Goal: Task Accomplishment & Management: Manage account settings

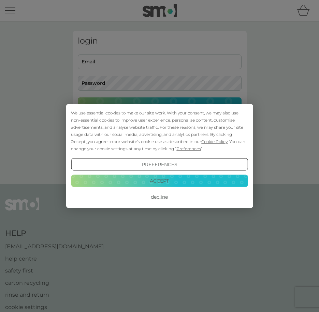
type input "ruthjowett22@gmail.com"
click at [148, 180] on button "Accept" at bounding box center [159, 181] width 177 height 12
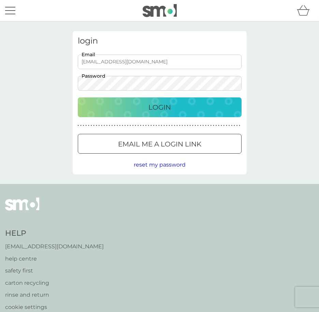
click at [147, 114] on button "Login" at bounding box center [160, 108] width 164 height 20
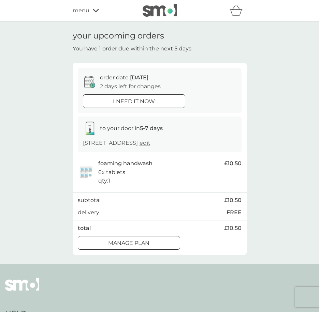
click at [104, 247] on div "Manage plan" at bounding box center [129, 243] width 102 height 9
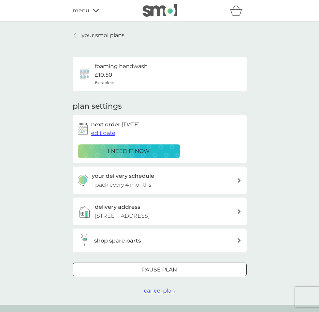
click at [100, 132] on span "edit date" at bounding box center [103, 133] width 24 height 6
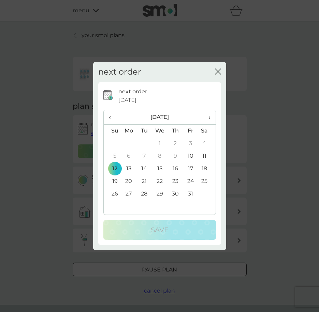
click at [209, 116] on span "›" at bounding box center [206, 117] width 7 height 14
click at [129, 167] on td "12" at bounding box center [129, 169] width 16 height 13
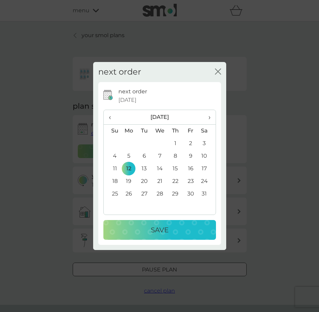
click at [137, 228] on div "Save" at bounding box center [159, 230] width 99 height 11
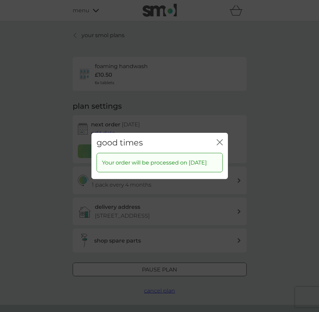
click at [218, 138] on div "close" at bounding box center [220, 143] width 6 height 10
click at [219, 140] on icon "close" at bounding box center [220, 143] width 6 height 6
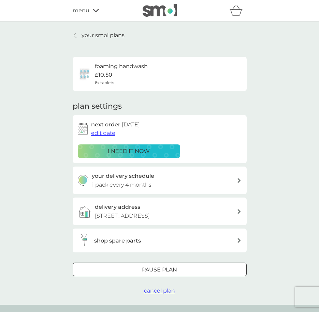
click at [106, 36] on p "your smol plans" at bounding box center [103, 35] width 43 height 9
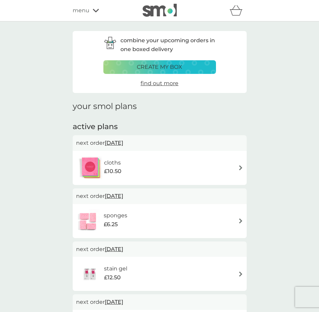
click at [239, 167] on img at bounding box center [240, 167] width 5 height 5
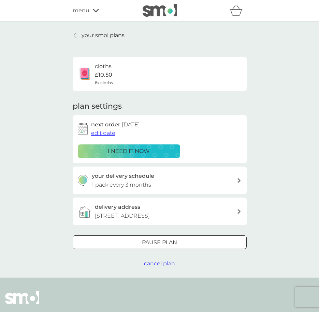
click at [104, 132] on span "edit date" at bounding box center [103, 133] width 24 height 6
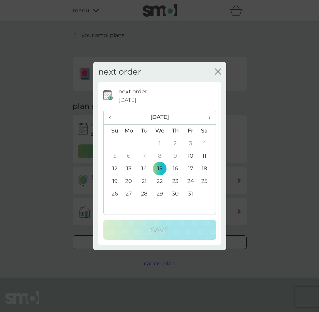
click at [208, 117] on span "›" at bounding box center [206, 117] width 7 height 14
click at [129, 166] on td "12" at bounding box center [129, 169] width 16 height 13
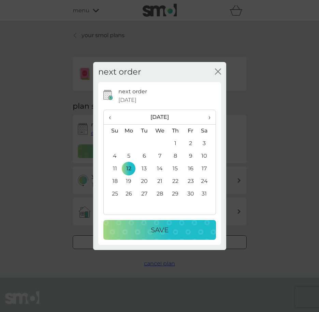
click at [142, 228] on div "Save" at bounding box center [159, 230] width 99 height 11
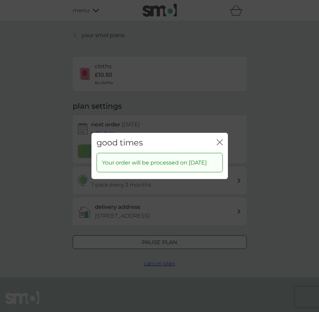
click at [222, 140] on icon "close" at bounding box center [221, 142] width 3 height 5
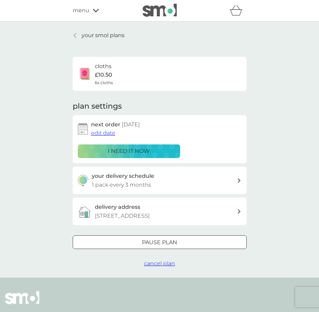
click at [111, 38] on p "your smol plans" at bounding box center [103, 35] width 43 height 9
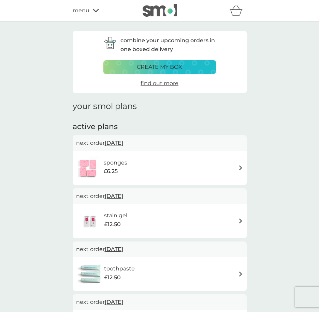
click at [239, 168] on img at bounding box center [240, 167] width 5 height 5
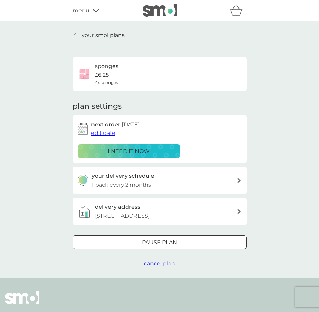
click at [105, 133] on span "edit date" at bounding box center [103, 133] width 24 height 6
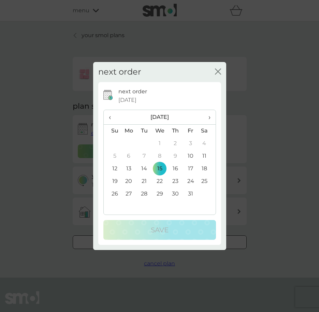
click at [208, 115] on span "›" at bounding box center [206, 117] width 7 height 14
click at [130, 169] on td "12" at bounding box center [129, 169] width 16 height 13
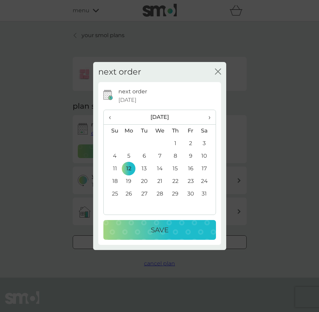
click at [136, 223] on button "Save" at bounding box center [159, 230] width 113 height 20
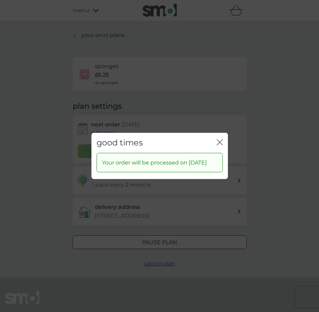
click at [219, 138] on div "close" at bounding box center [220, 143] width 6 height 10
click at [221, 140] on icon "close" at bounding box center [221, 142] width 3 height 5
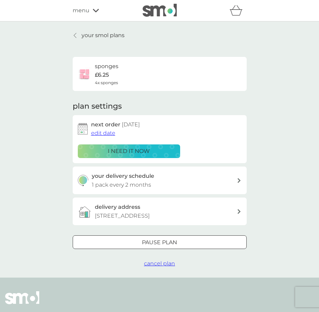
click at [114, 36] on p "your smol plans" at bounding box center [103, 35] width 43 height 9
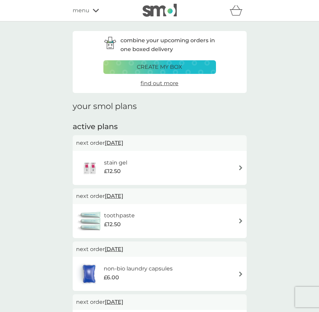
click at [239, 167] on img at bounding box center [240, 167] width 5 height 5
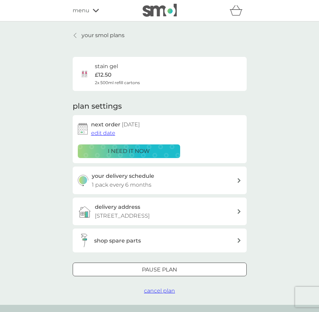
click at [107, 132] on span "edit date" at bounding box center [103, 133] width 24 height 6
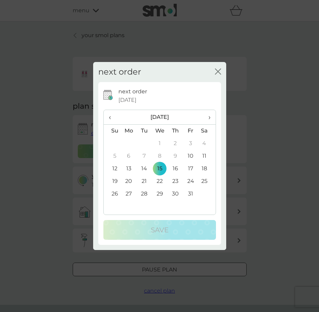
click at [207, 116] on span "›" at bounding box center [206, 117] width 7 height 14
click at [129, 166] on td "12" at bounding box center [129, 169] width 16 height 13
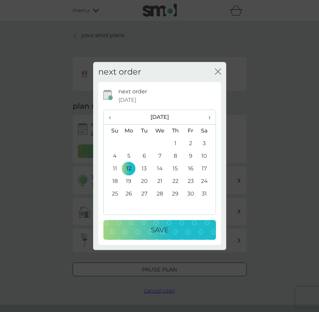
click at [137, 221] on button "Save" at bounding box center [159, 230] width 113 height 20
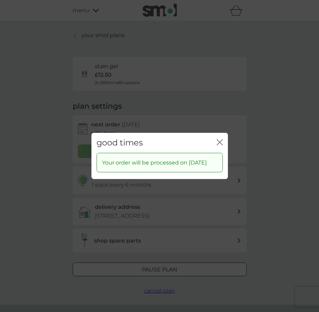
click at [220, 140] on icon "close" at bounding box center [220, 143] width 6 height 6
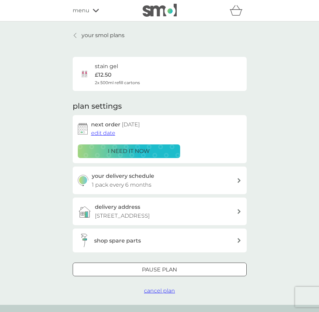
click at [82, 36] on p "your smol plans" at bounding box center [103, 35] width 43 height 9
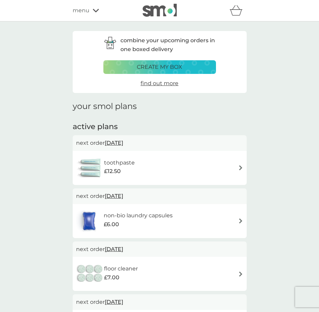
click at [240, 168] on img at bounding box center [240, 167] width 5 height 5
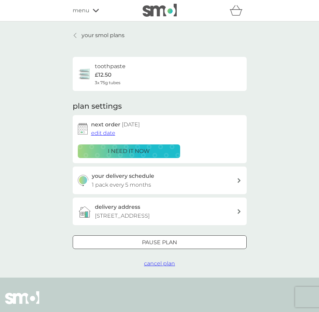
click at [106, 130] on span "edit date" at bounding box center [103, 133] width 24 height 6
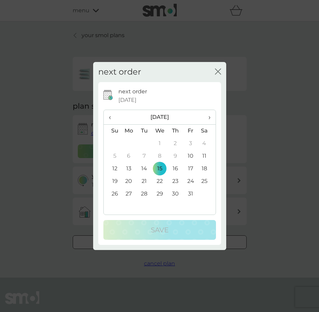
click at [210, 116] on span "›" at bounding box center [206, 117] width 7 height 14
click at [106, 117] on th "‹" at bounding box center [112, 117] width 17 height 15
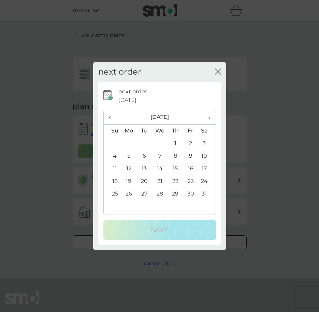
click at [128, 167] on td "12" at bounding box center [129, 169] width 16 height 13
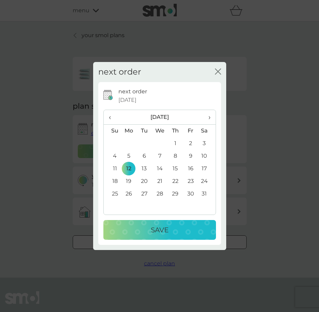
click at [129, 224] on button "Save" at bounding box center [159, 230] width 113 height 20
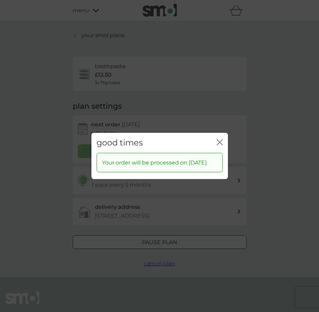
click at [222, 140] on icon "close" at bounding box center [220, 143] width 6 height 6
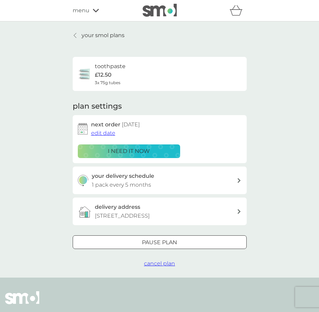
click at [90, 38] on p "your smol plans" at bounding box center [103, 35] width 43 height 9
